Goal: Transaction & Acquisition: Purchase product/service

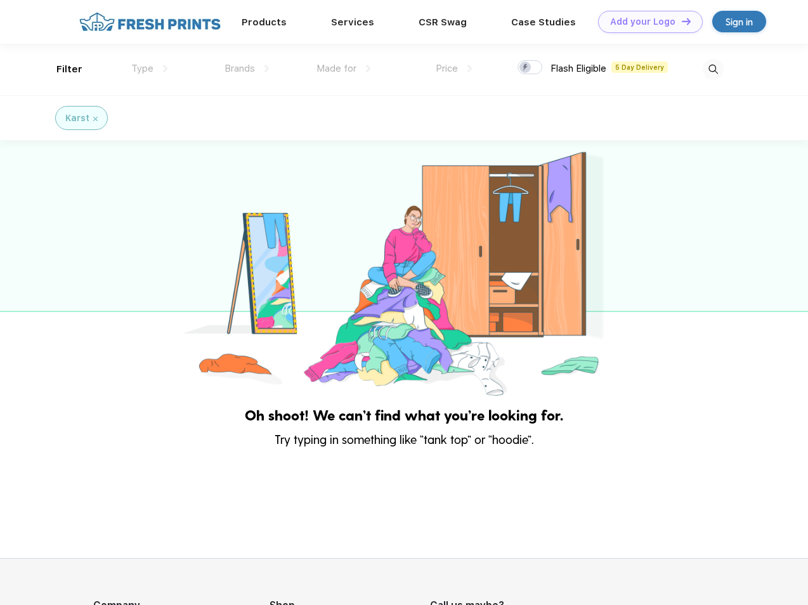
click at [645, 22] on link "Add your Logo Design Tool" at bounding box center [650, 22] width 105 height 22
click at [0, 0] on div "Design Tool" at bounding box center [0, 0] width 0 height 0
click at [680, 21] on link "Add your Logo Design Tool" at bounding box center [650, 22] width 105 height 22
click at [61, 69] on div "Filter" at bounding box center [69, 69] width 26 height 15
click at [150, 68] on span "Type" at bounding box center [142, 68] width 22 height 11
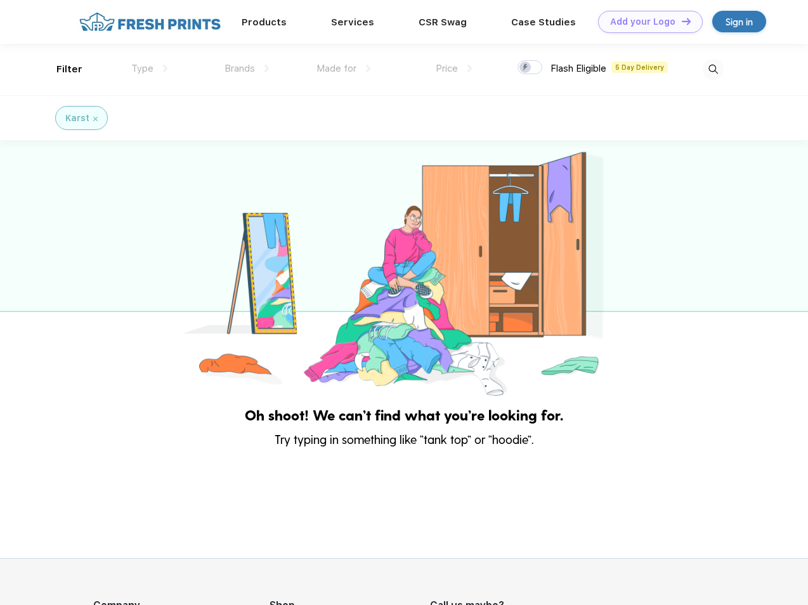
click at [247, 68] on span "Brands" at bounding box center [239, 68] width 30 height 11
click at [344, 68] on span "Made for" at bounding box center [336, 68] width 40 height 11
click at [454, 68] on span "Price" at bounding box center [447, 68] width 22 height 11
click at [530, 68] on div at bounding box center [529, 67] width 25 height 14
click at [526, 68] on input "checkbox" at bounding box center [521, 64] width 8 height 8
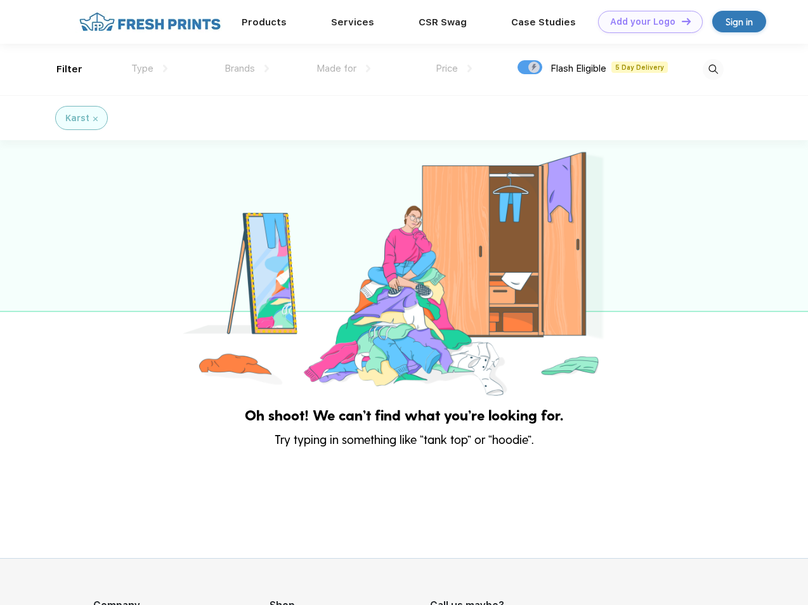
click at [713, 69] on img at bounding box center [713, 69] width 21 height 21
